Goal: Information Seeking & Learning: Learn about a topic

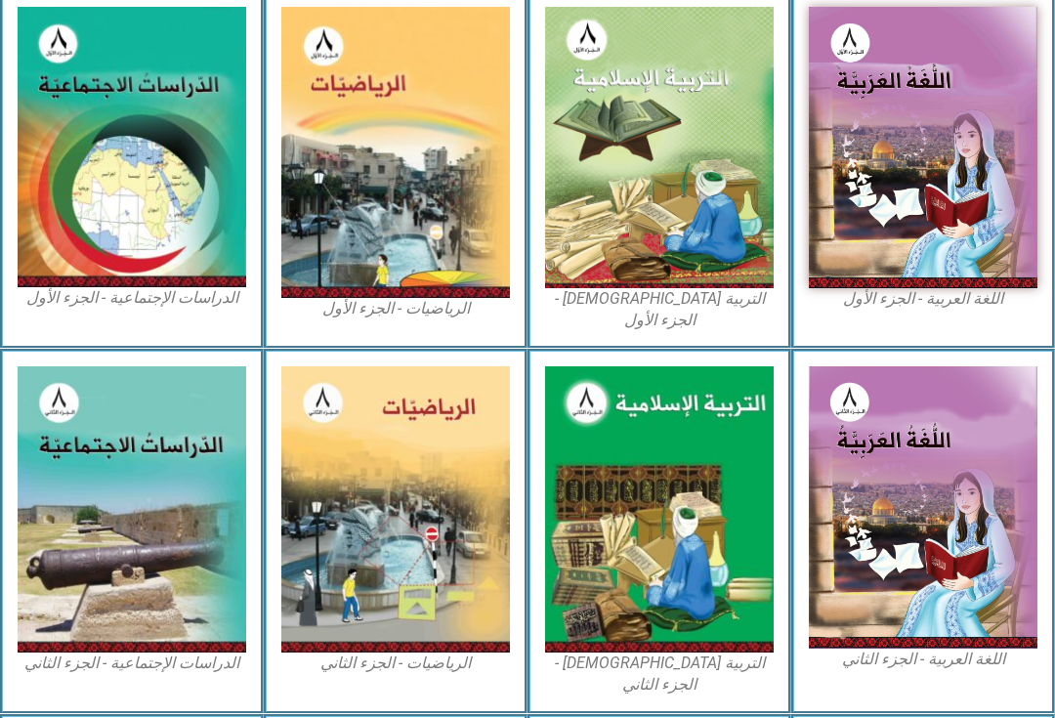
scroll to position [566, 0]
click at [701, 246] on img at bounding box center [659, 147] width 229 height 281
